Goal: Check status: Check status

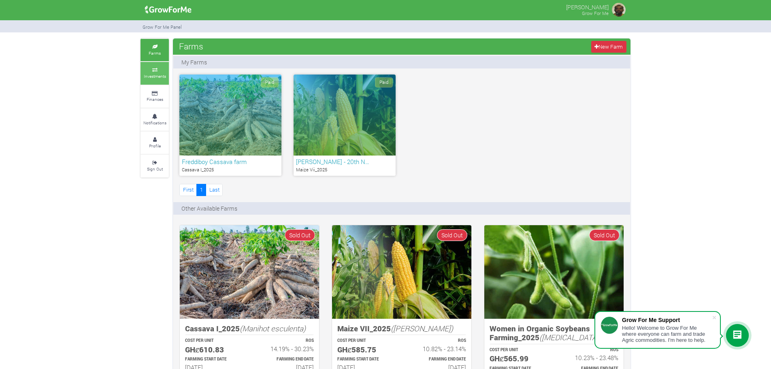
click at [161, 74] on small "Investments" at bounding box center [155, 76] width 22 height 6
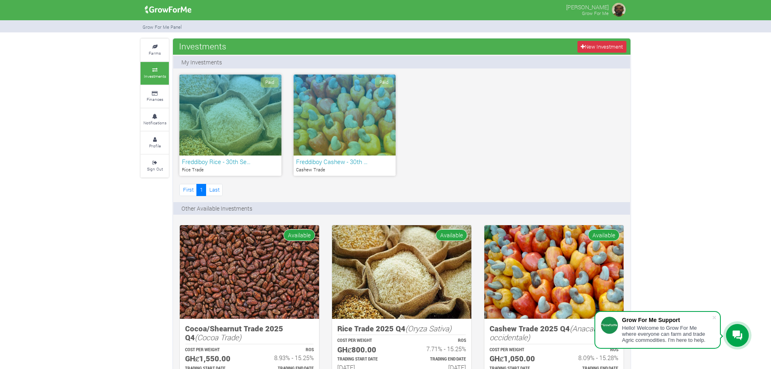
click at [260, 112] on div "Paid" at bounding box center [230, 115] width 102 height 81
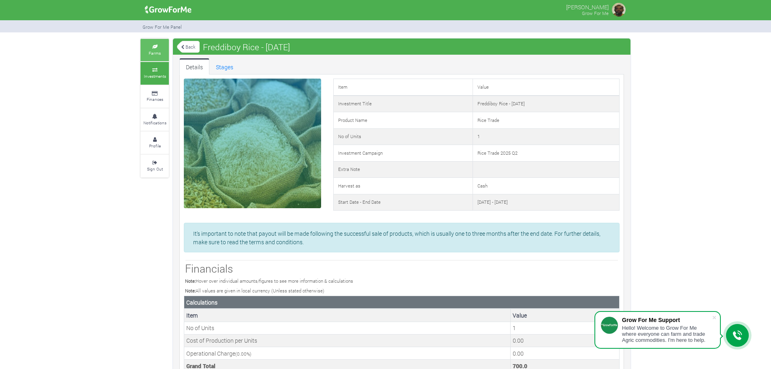
click at [156, 49] on link "Farms" at bounding box center [155, 50] width 28 height 22
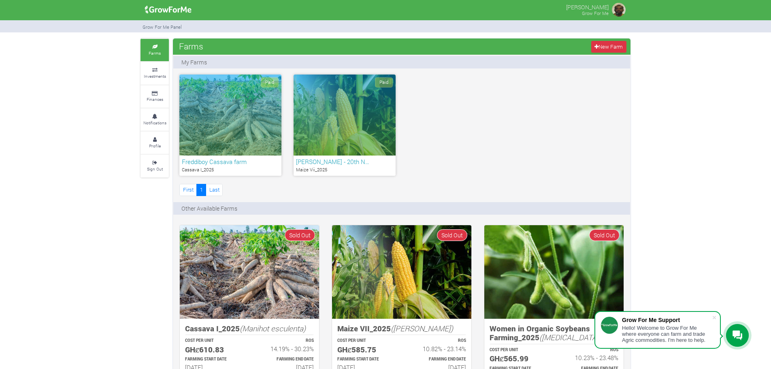
click at [233, 93] on div "Paid" at bounding box center [230, 115] width 102 height 81
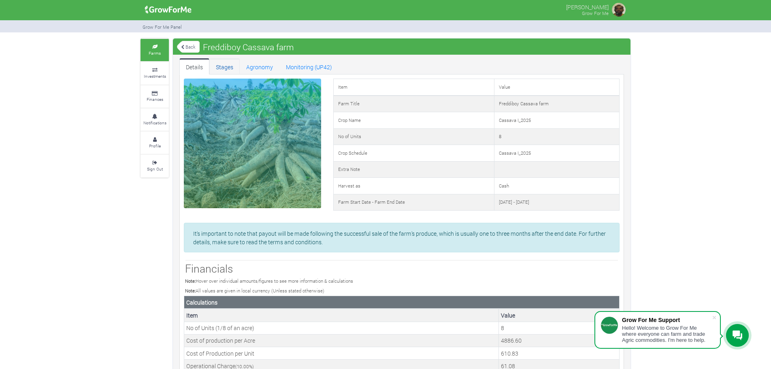
click at [226, 68] on link "Stages" at bounding box center [224, 66] width 30 height 16
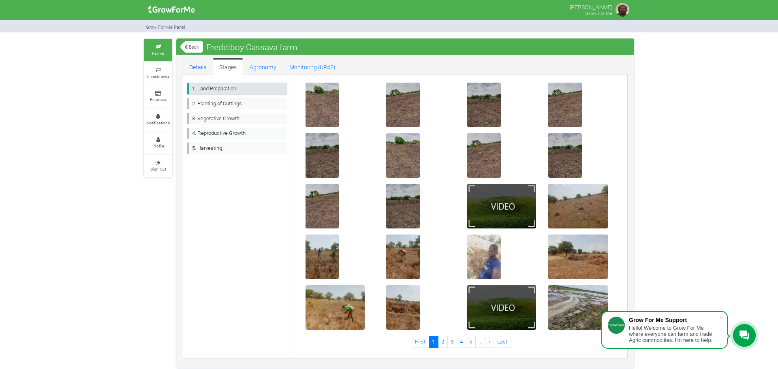
click at [219, 86] on link "1. Land Preparation" at bounding box center [237, 89] width 100 height 12
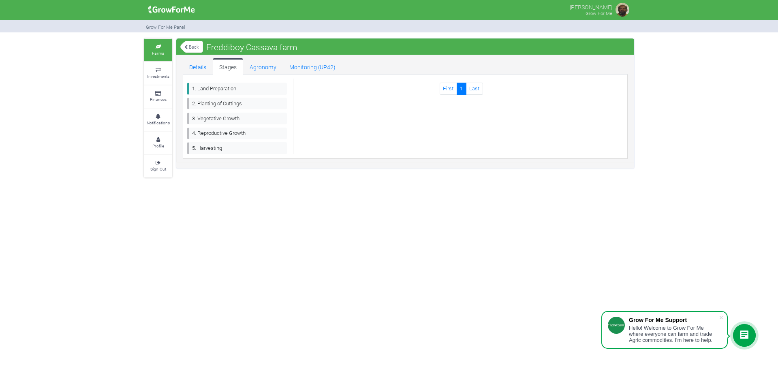
click at [157, 45] on icon at bounding box center [158, 47] width 24 height 4
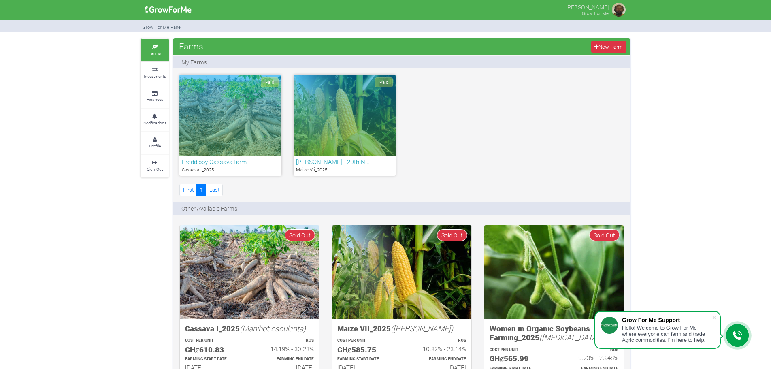
click at [345, 108] on div "Paid" at bounding box center [345, 115] width 102 height 81
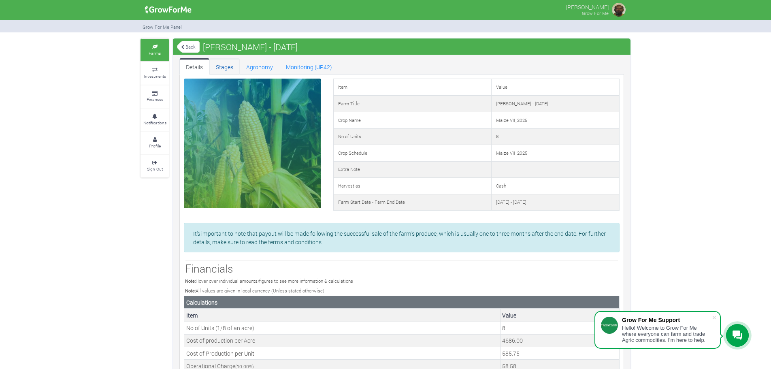
click at [225, 69] on link "Stages" at bounding box center [224, 66] width 30 height 16
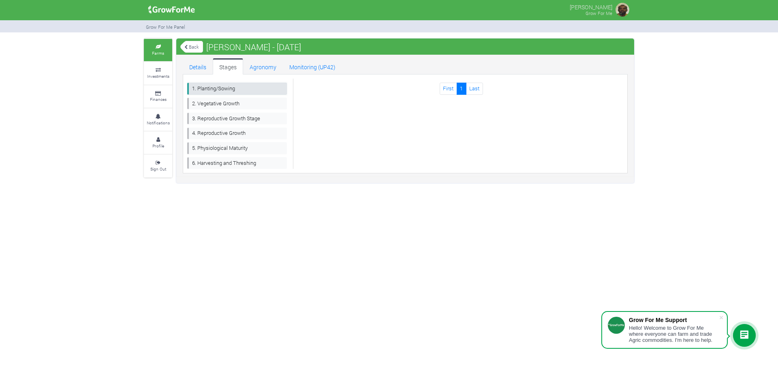
click at [209, 89] on link "1. Planting/Sowing" at bounding box center [237, 89] width 100 height 12
click at [199, 66] on link "Details" at bounding box center [198, 66] width 30 height 16
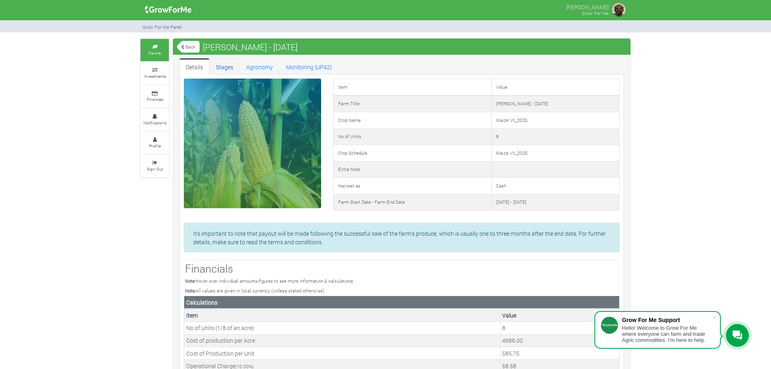
click at [223, 66] on link "Stages" at bounding box center [224, 66] width 30 height 16
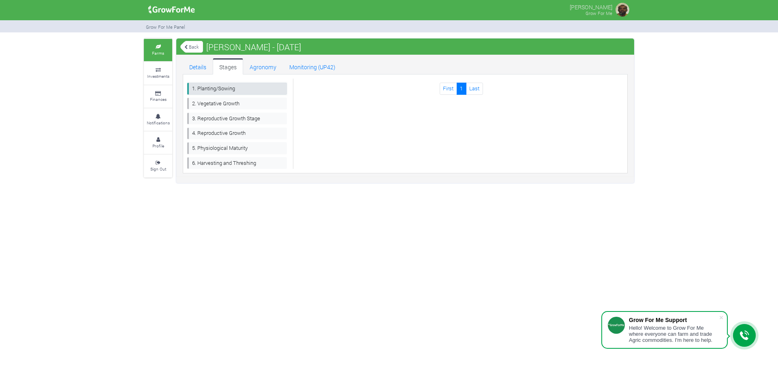
click at [213, 88] on link "1. Planting/Sowing" at bounding box center [237, 89] width 100 height 12
click at [210, 101] on link "2. Vegetative Growth" at bounding box center [237, 104] width 100 height 12
click at [196, 68] on link "Details" at bounding box center [198, 66] width 30 height 16
